Goal: Information Seeking & Learning: Learn about a topic

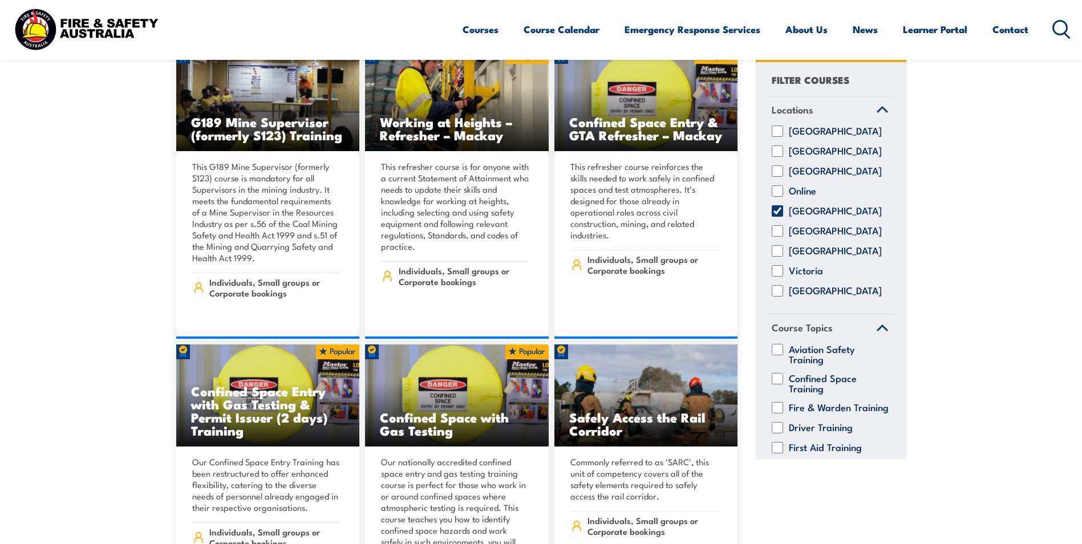
scroll to position [970, 0]
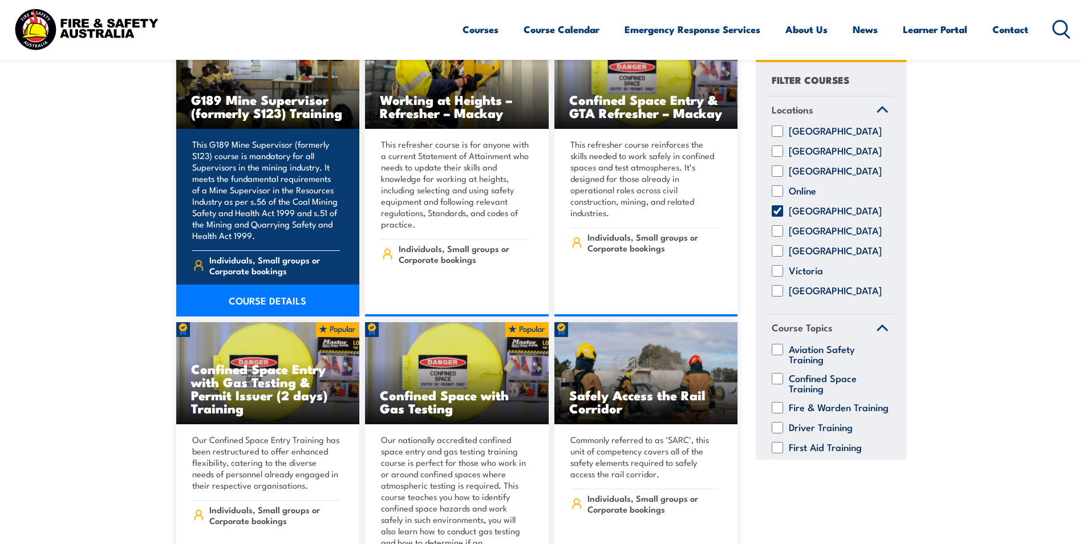
click at [284, 285] on link "COURSE DETAILS" at bounding box center [268, 301] width 184 height 32
click at [270, 286] on link "COURSE DETAILS" at bounding box center [268, 301] width 184 height 32
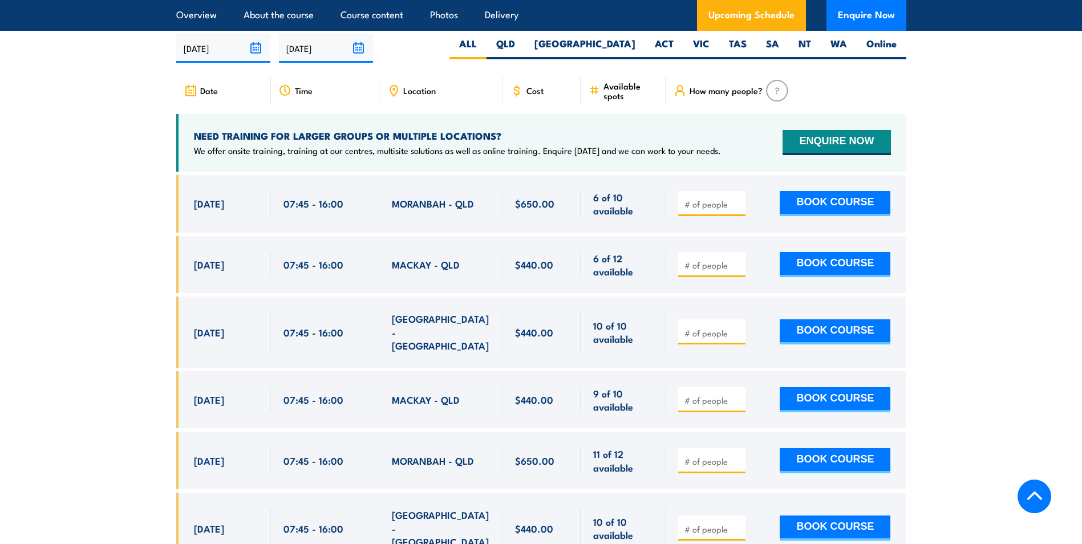
scroll to position [1939, 0]
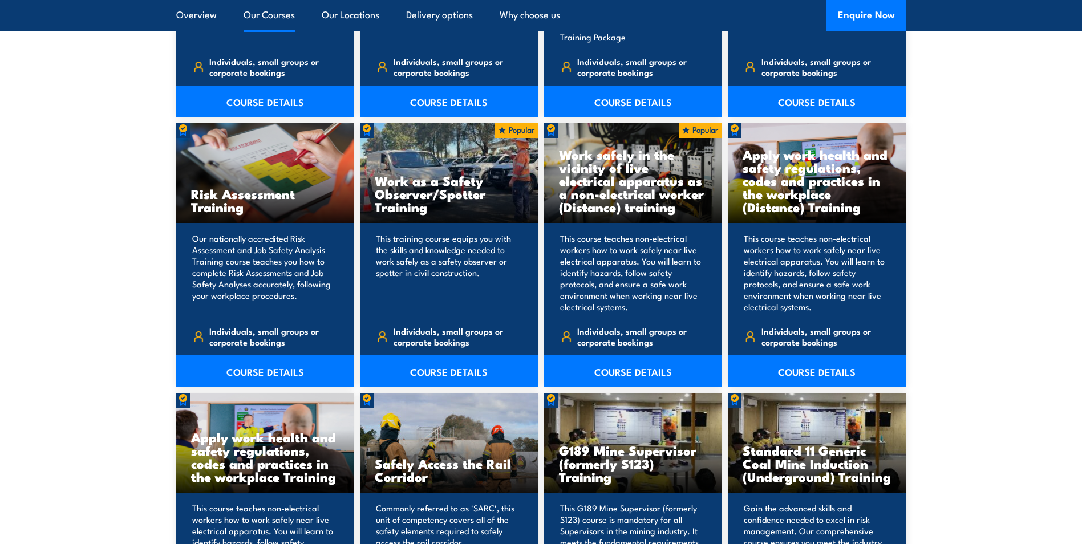
scroll to position [1483, 0]
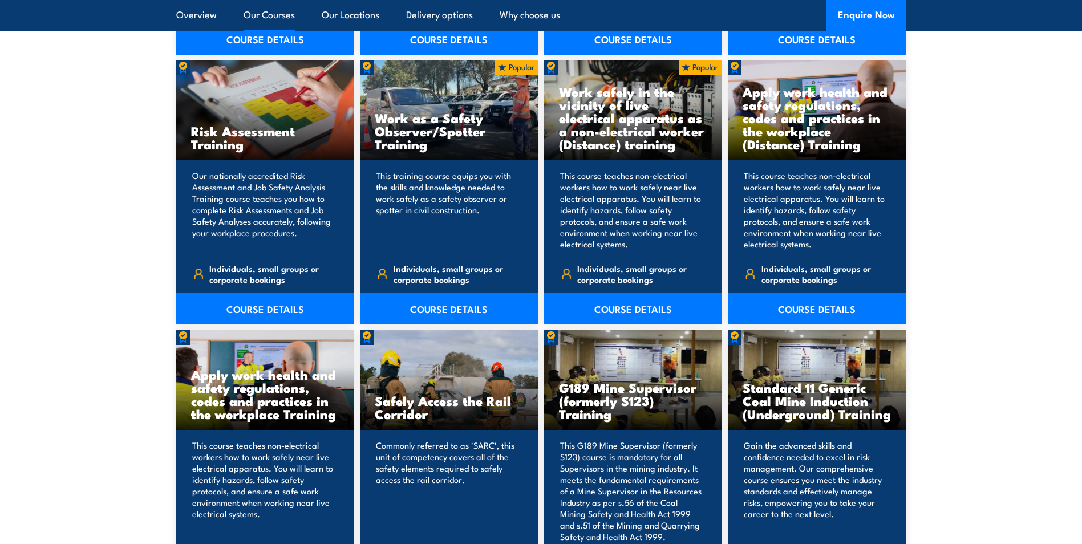
click at [596, 396] on h3 "G189 Mine Supervisor (formerly S123) Training" at bounding box center [633, 400] width 149 height 39
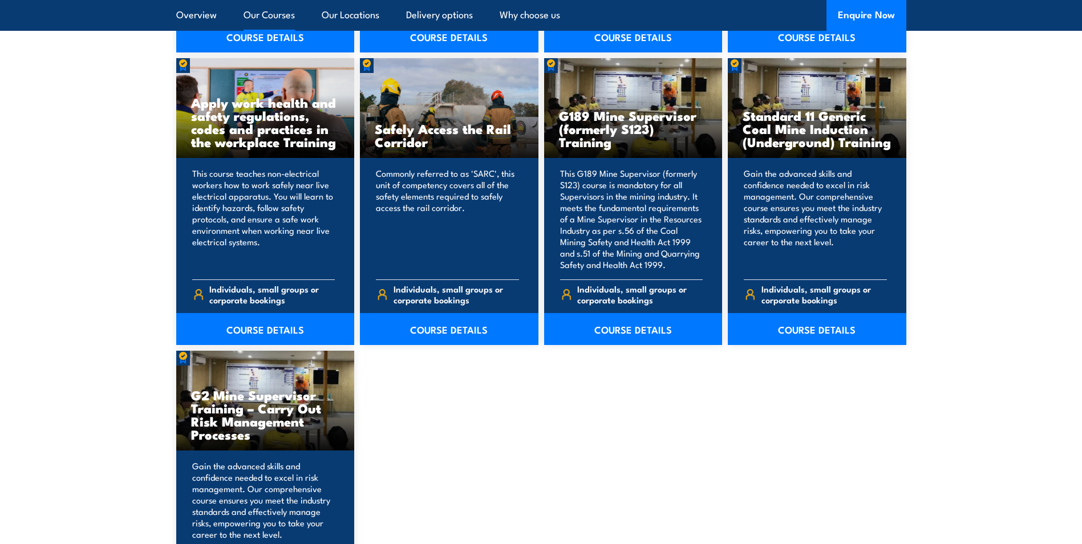
scroll to position [1768, 0]
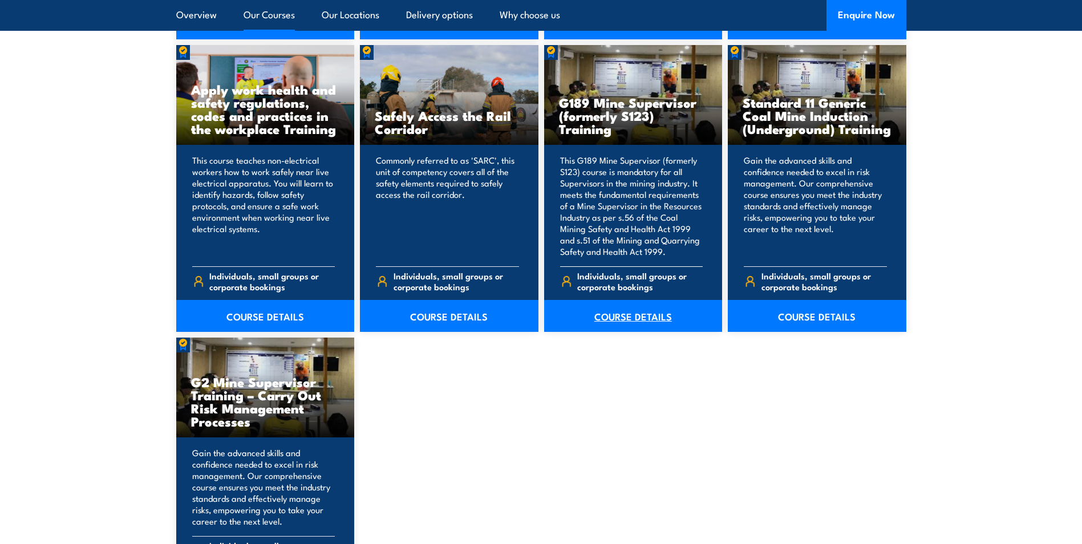
click at [635, 316] on link "COURSE DETAILS" at bounding box center [633, 316] width 179 height 32
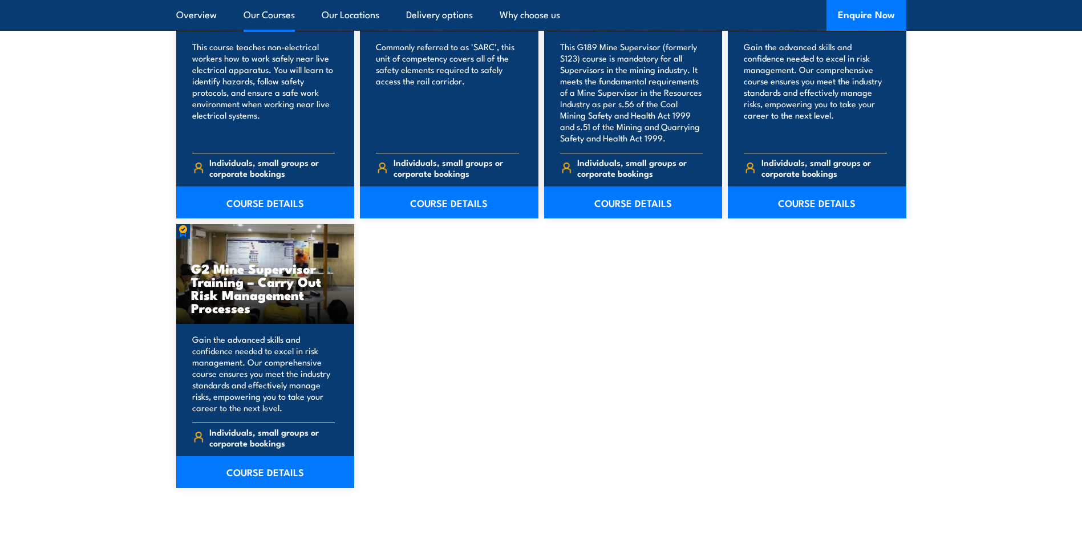
scroll to position [1882, 0]
click at [258, 473] on link "COURSE DETAILS" at bounding box center [265, 472] width 179 height 32
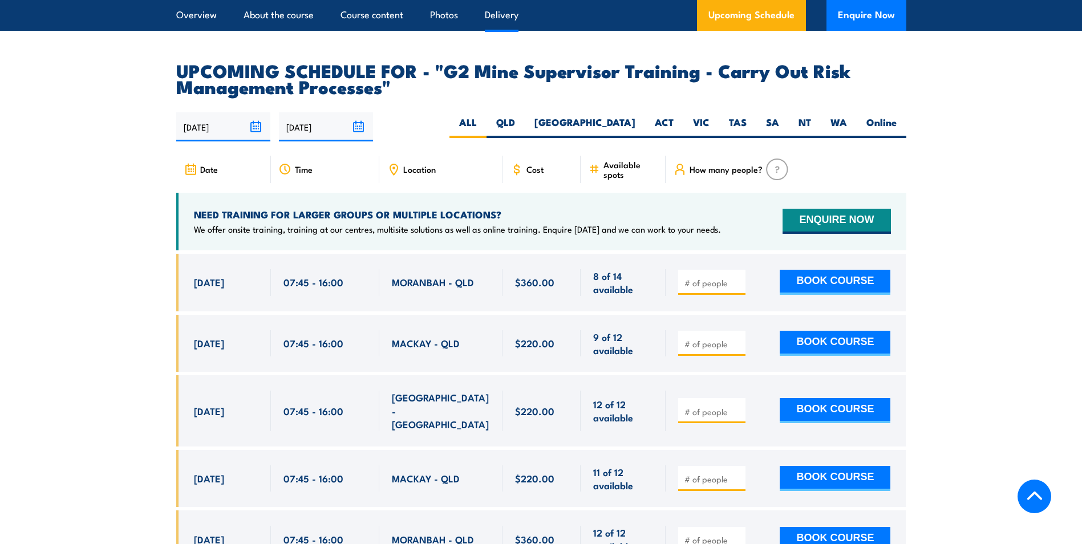
scroll to position [2110, 0]
